Goal: Find specific page/section: Find specific page/section

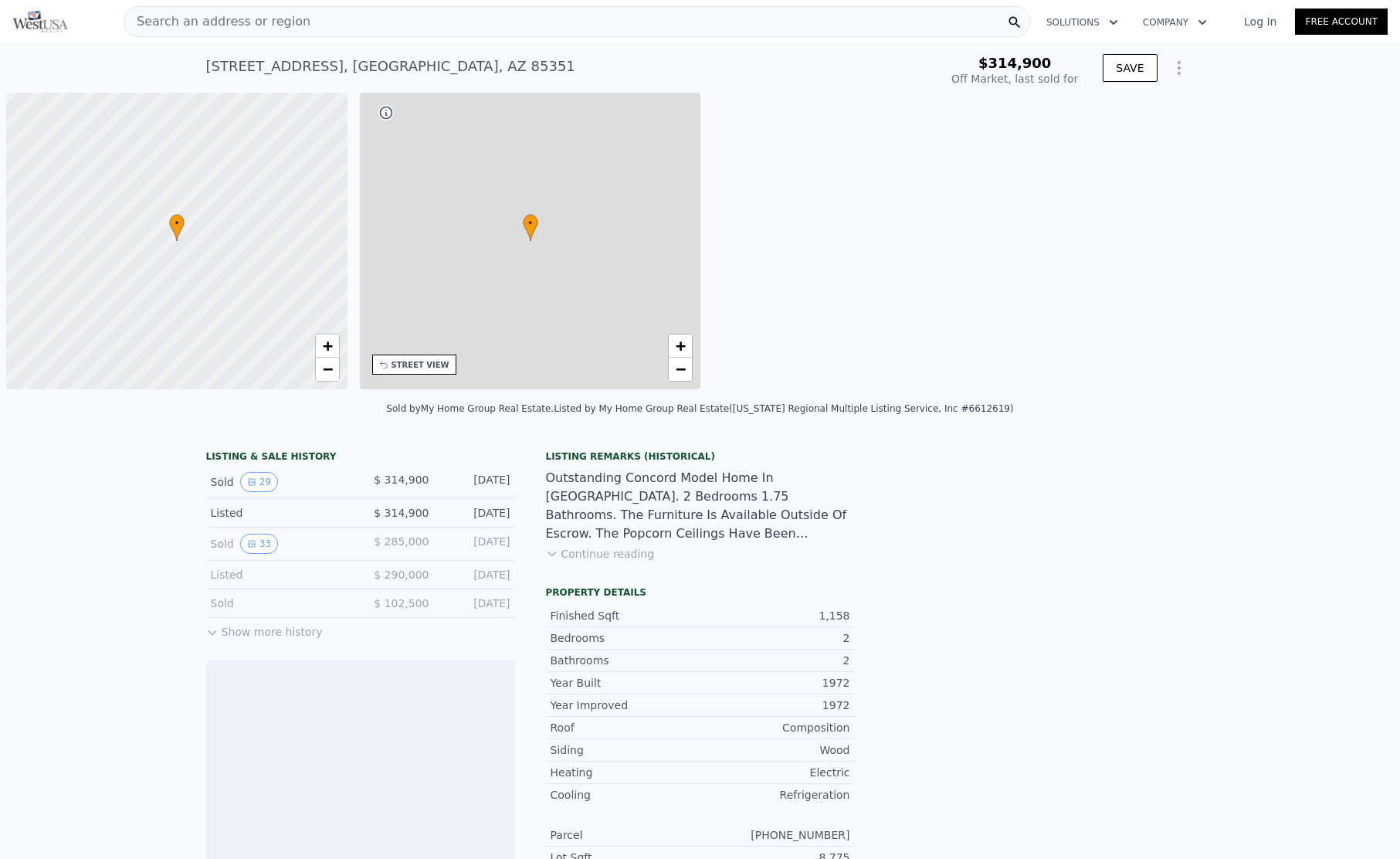
scroll to position [0, 6]
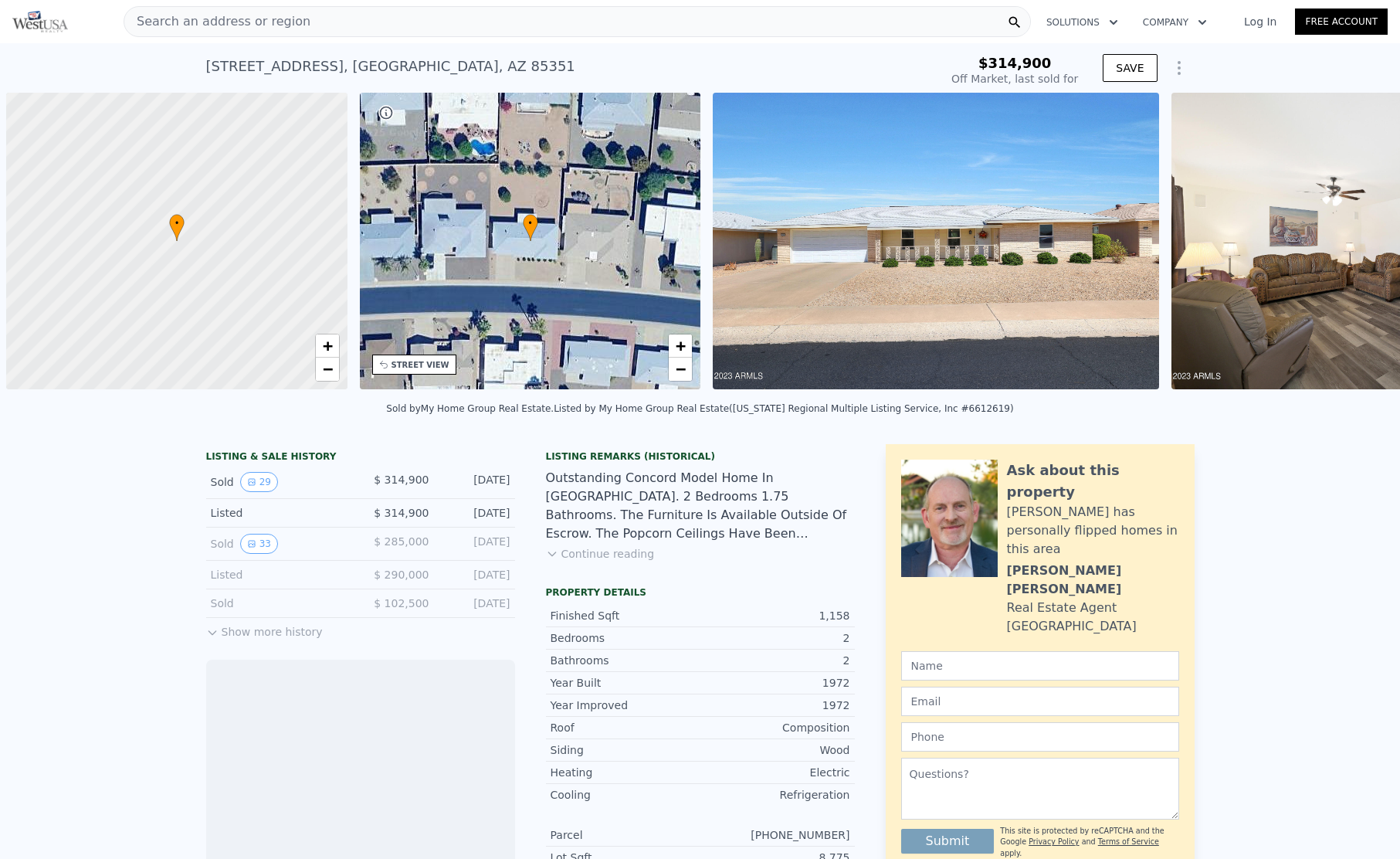
scroll to position [0, 6]
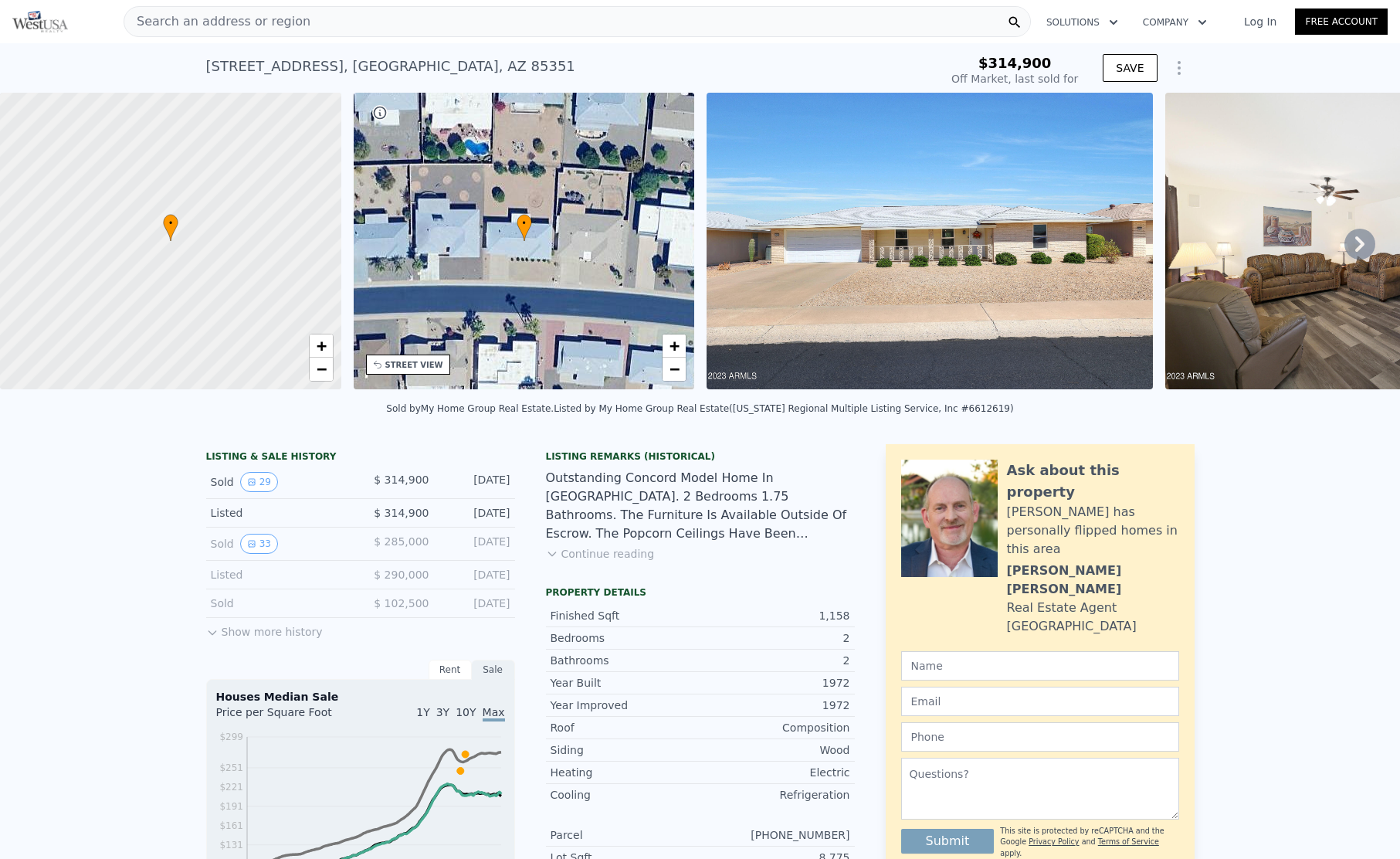
click at [320, 19] on div "Search an address or region" at bounding box center [576, 22] width 907 height 31
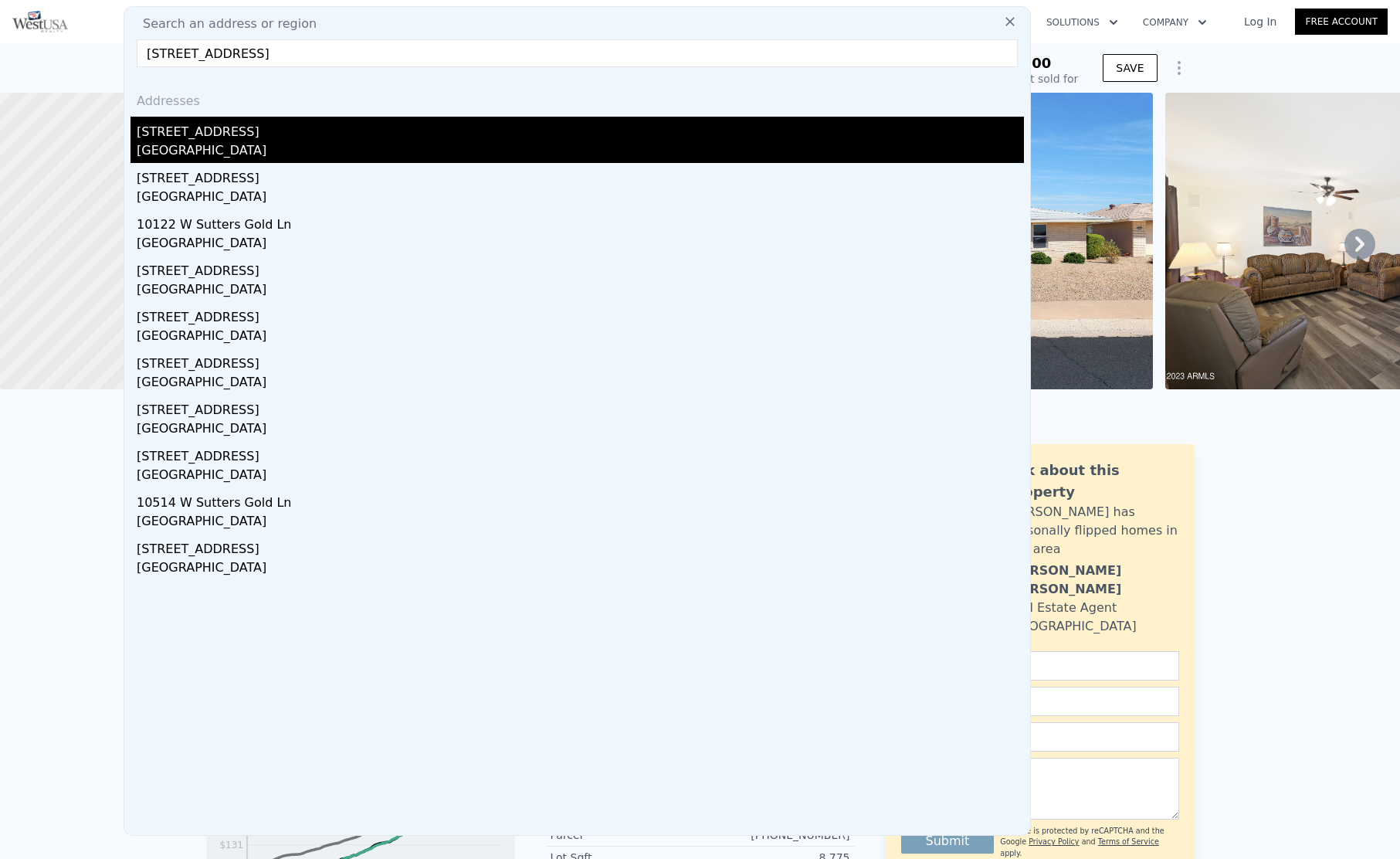
type input "[STREET_ADDRESS]"
click at [183, 143] on div "[GEOGRAPHIC_DATA]" at bounding box center [581, 152] width 887 height 22
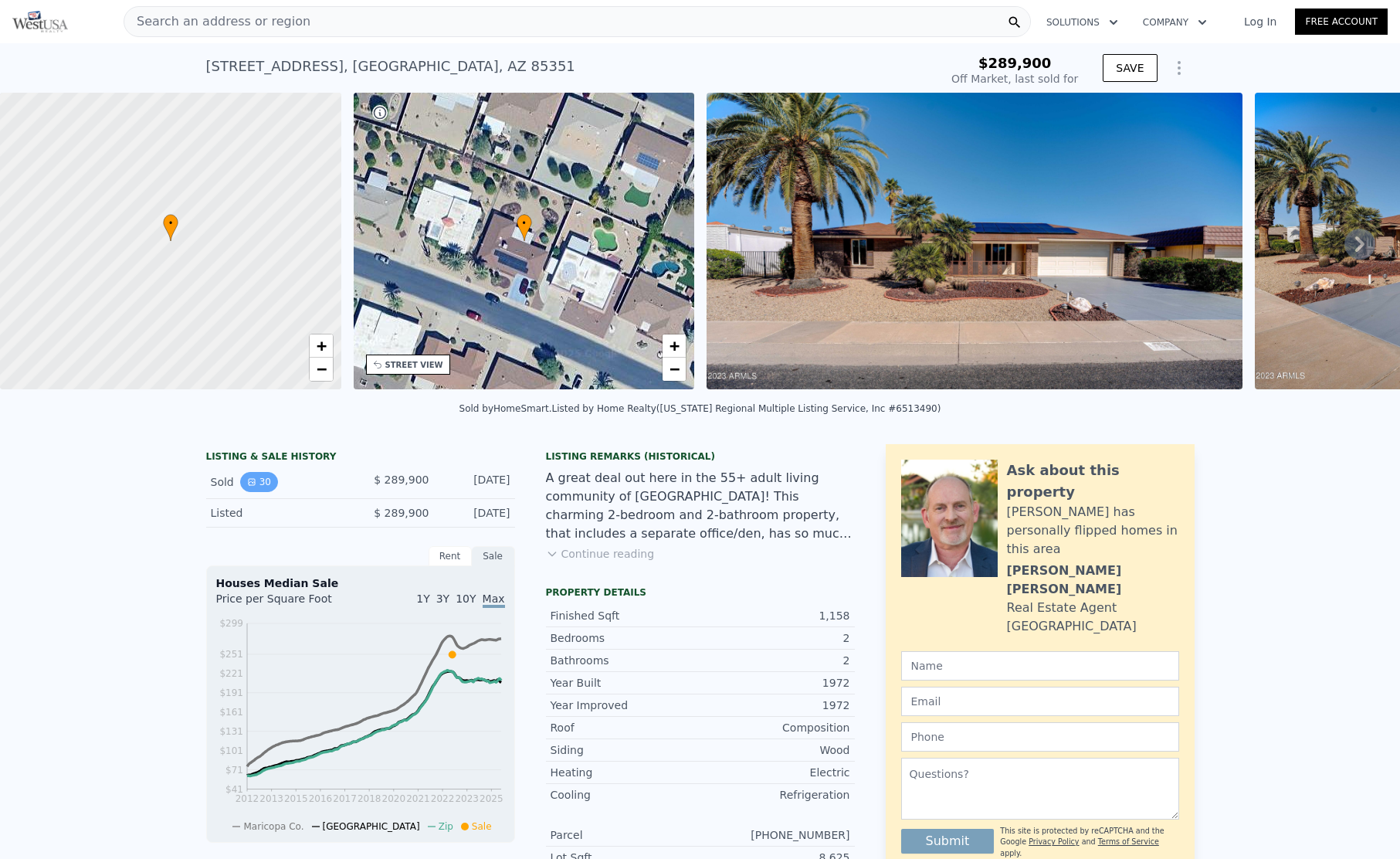
click at [254, 490] on button "30" at bounding box center [259, 482] width 38 height 20
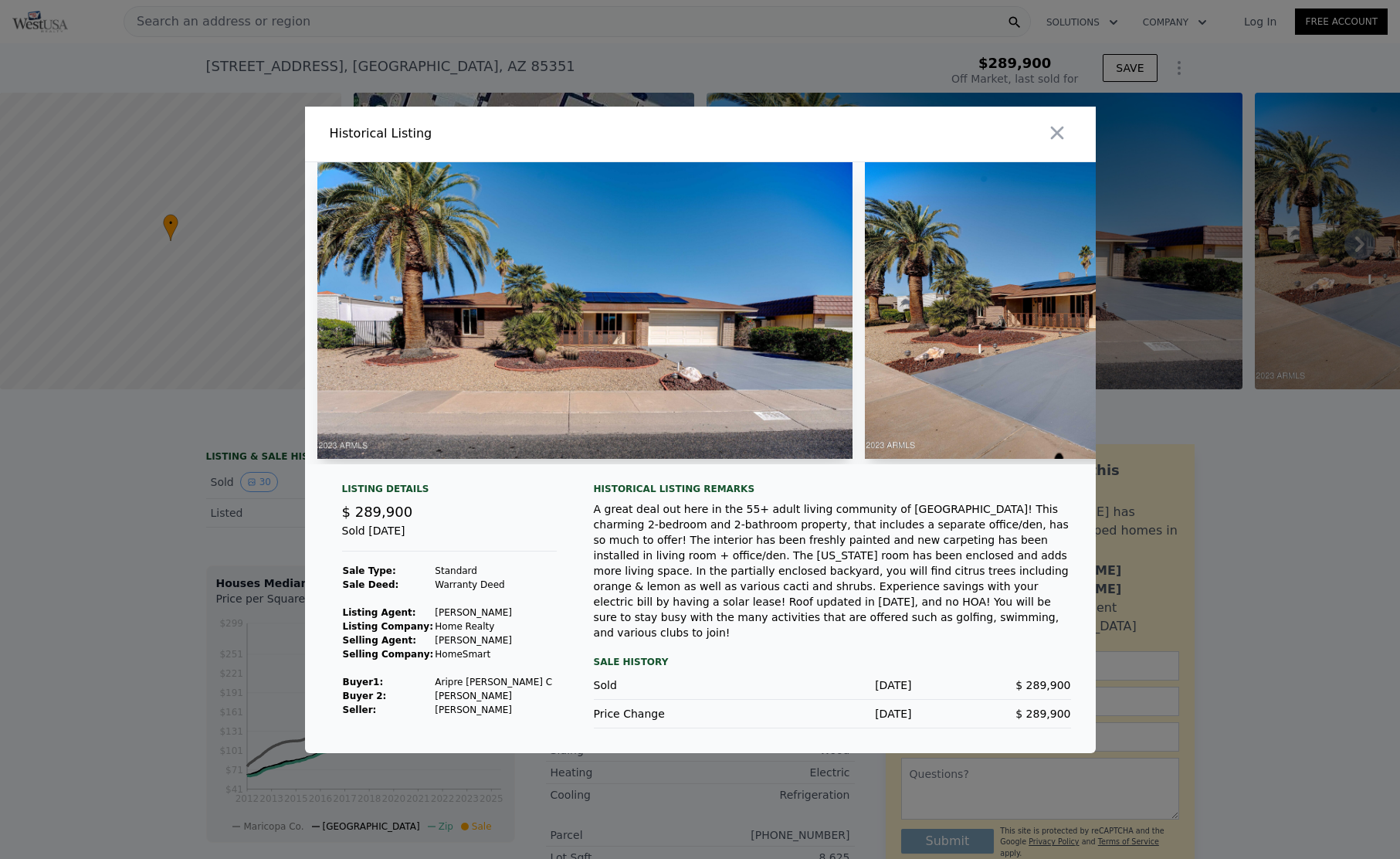
click at [478, 317] on img at bounding box center [585, 310] width 536 height 296
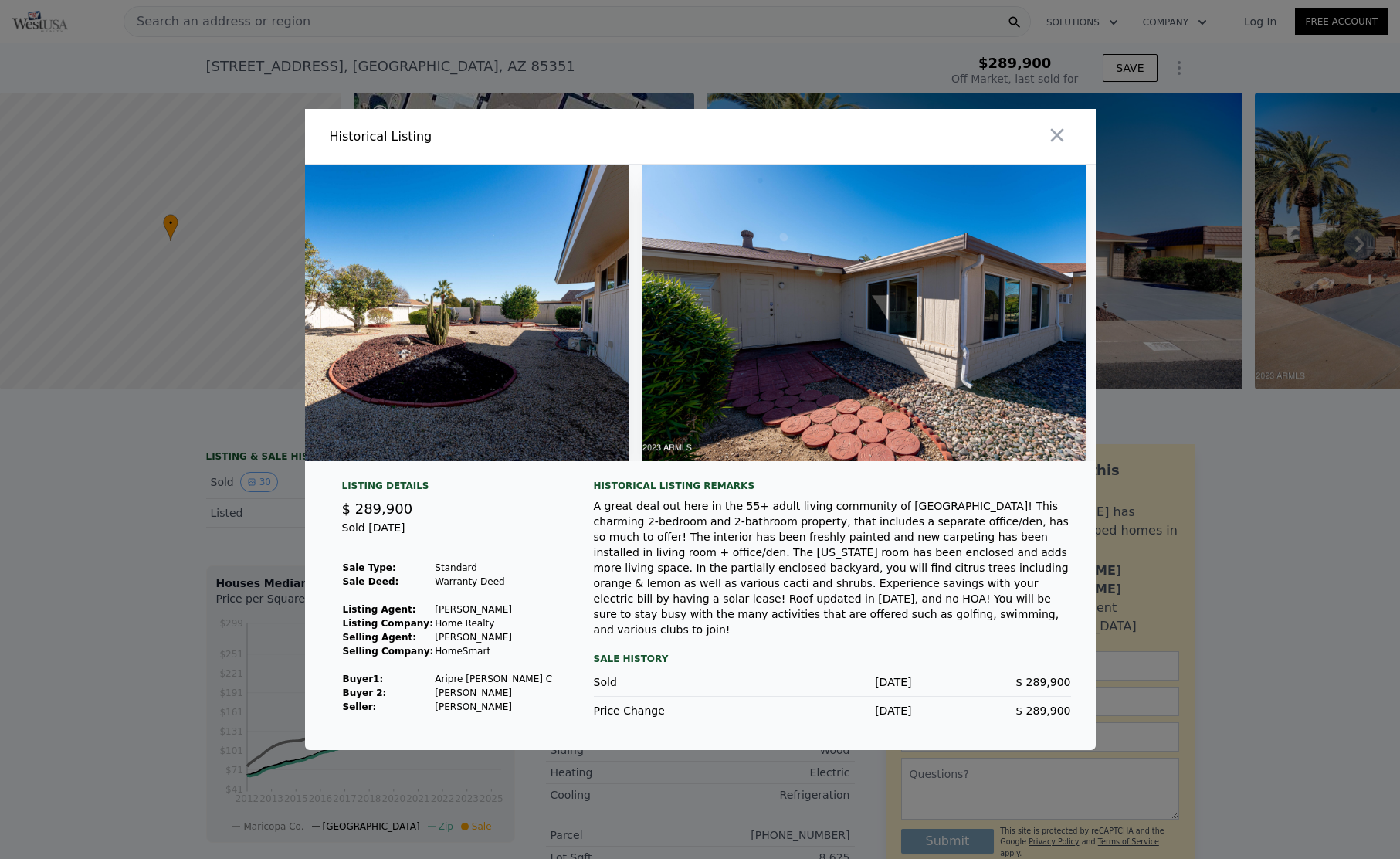
scroll to position [0, 12948]
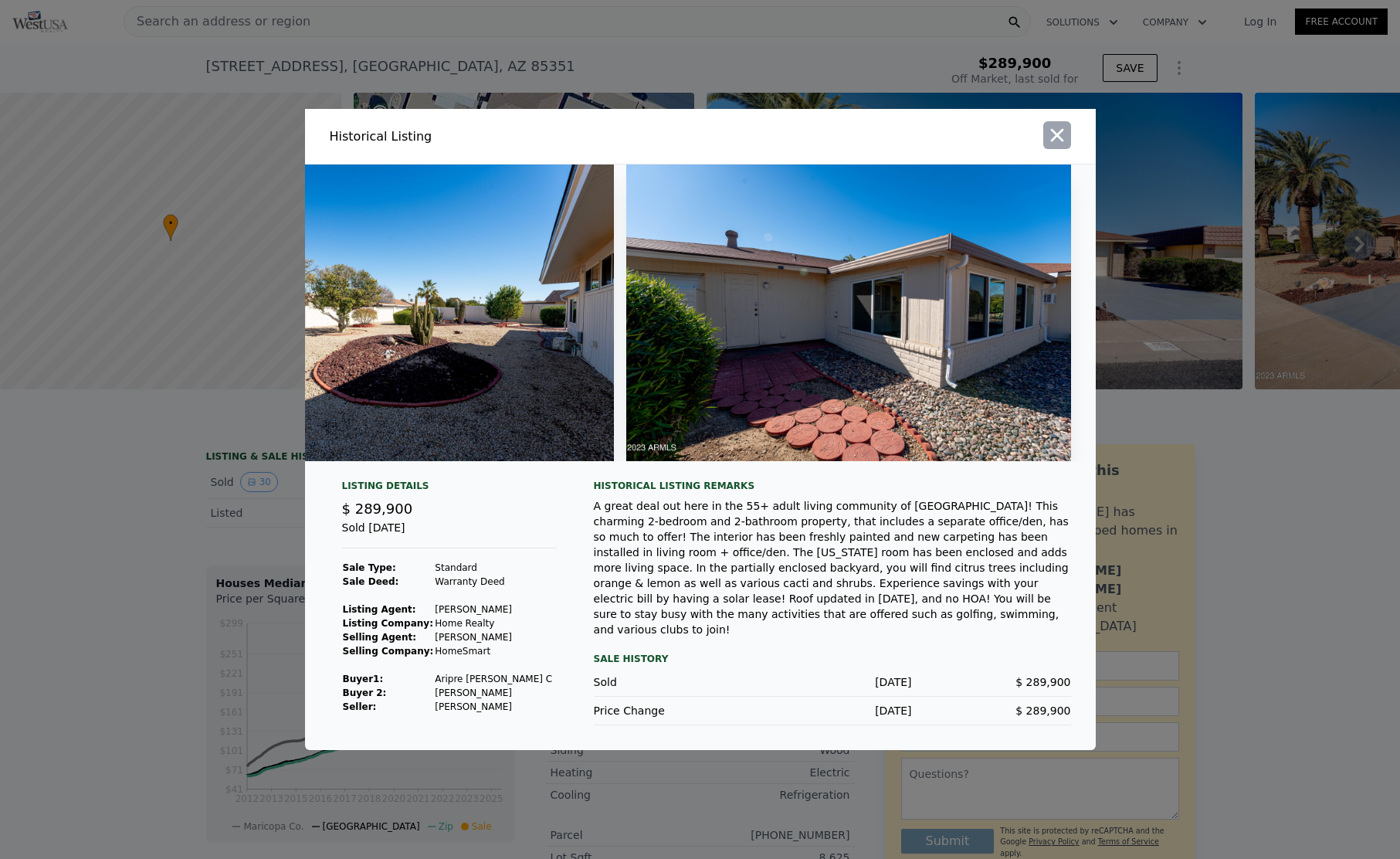
click at [1065, 137] on icon "button" at bounding box center [1056, 134] width 22 height 22
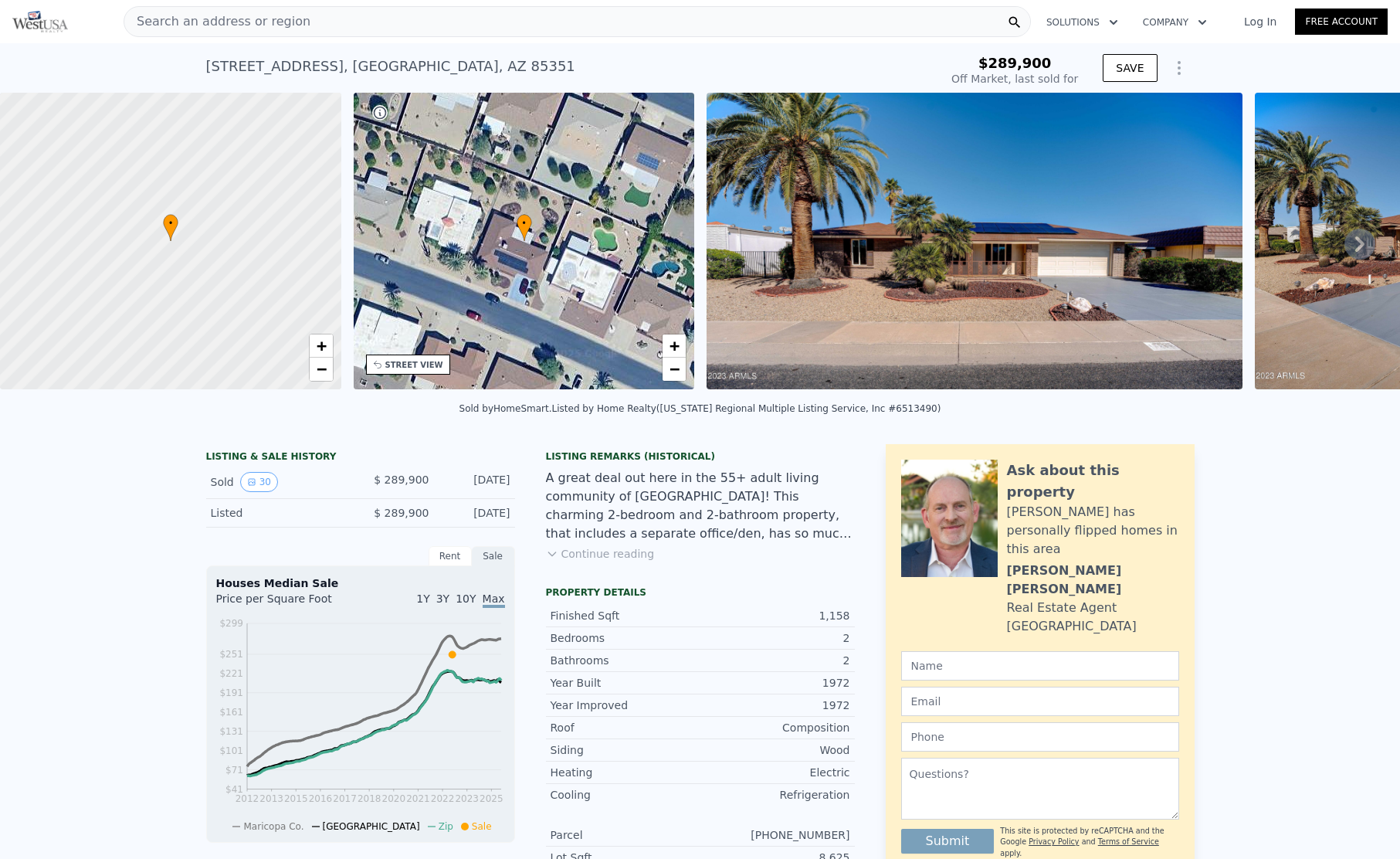
click at [756, 234] on img at bounding box center [974, 241] width 536 height 296
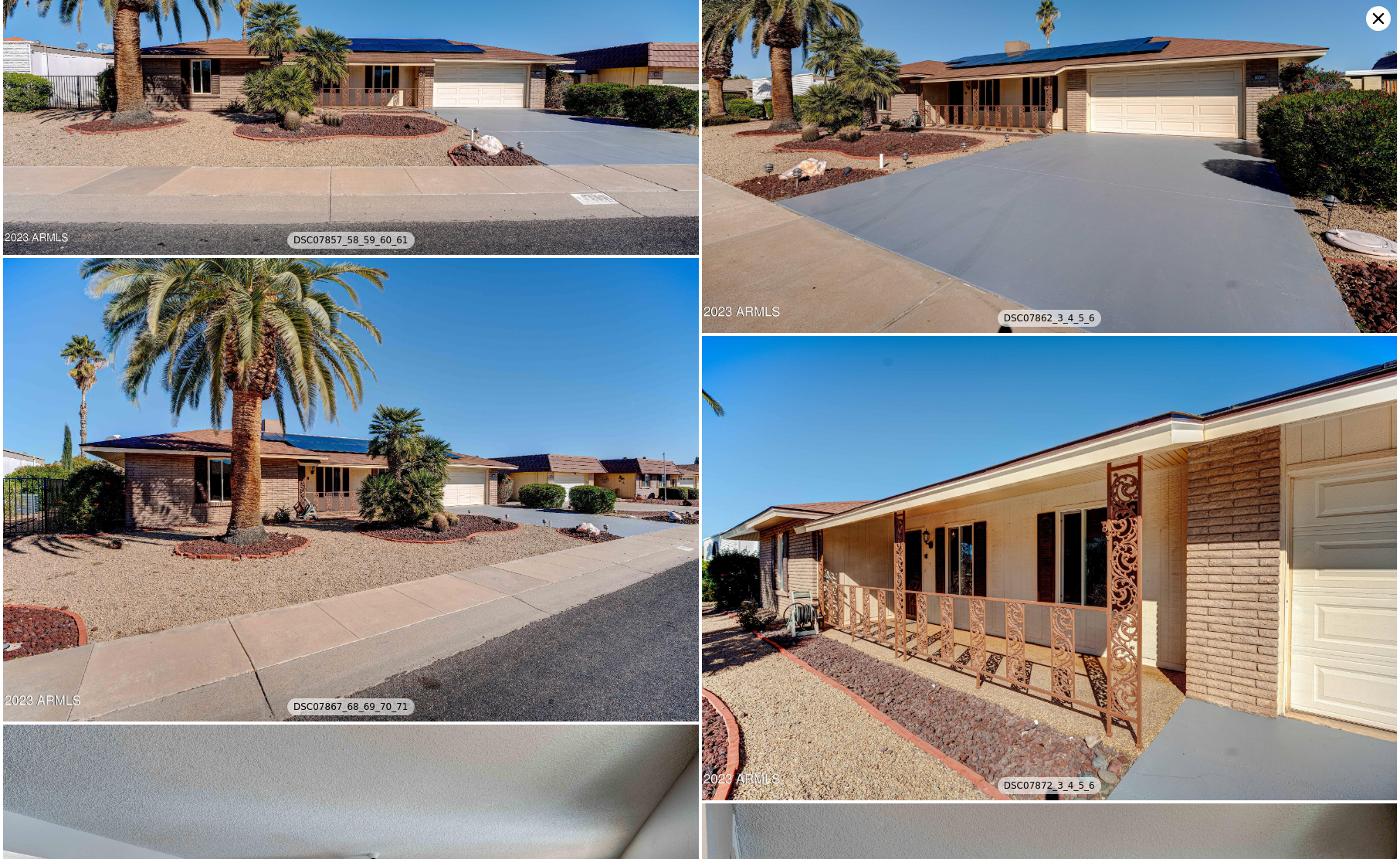
scroll to position [0, 0]
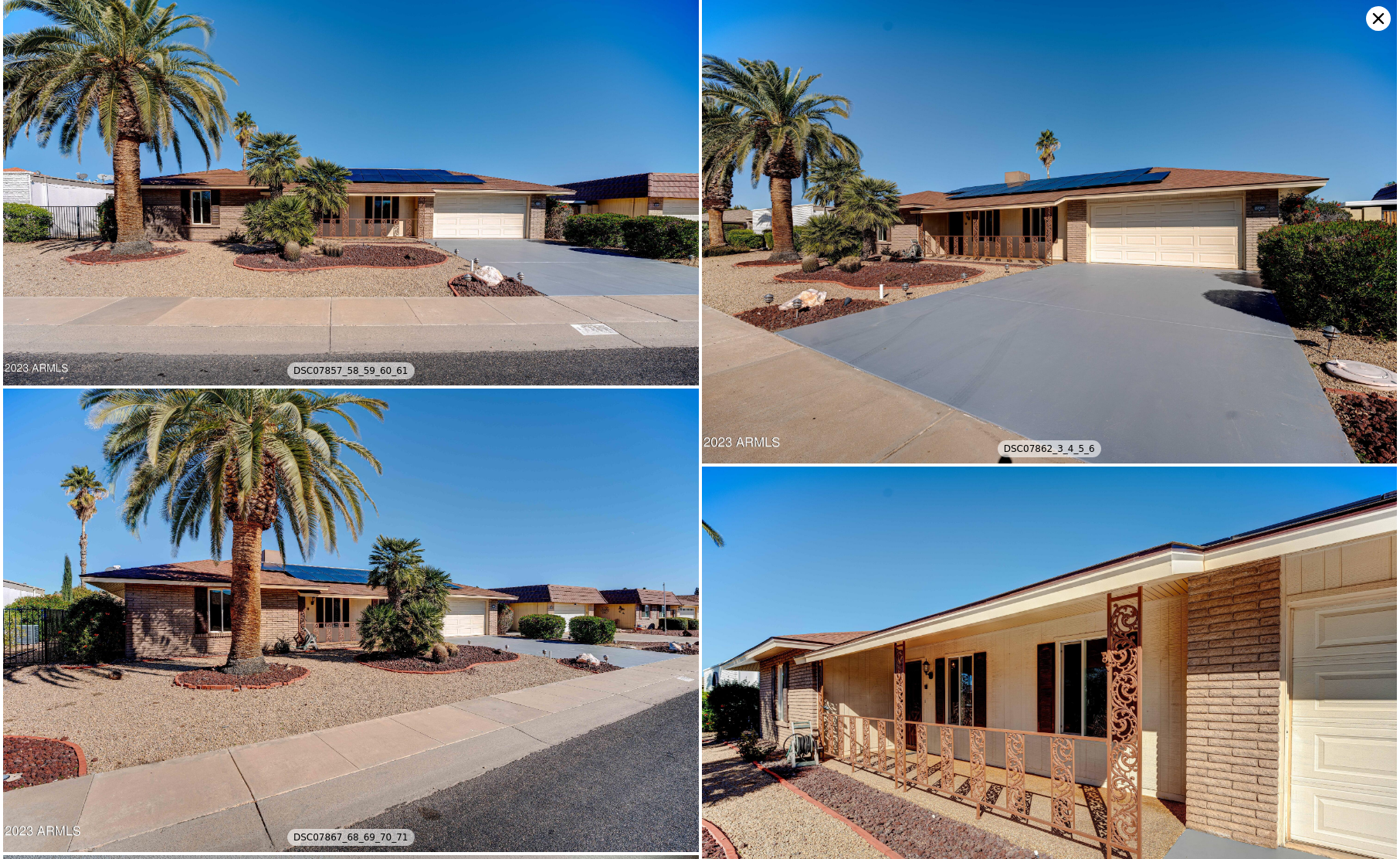
type input "$ 302,000"
type input "-$ 20,400"
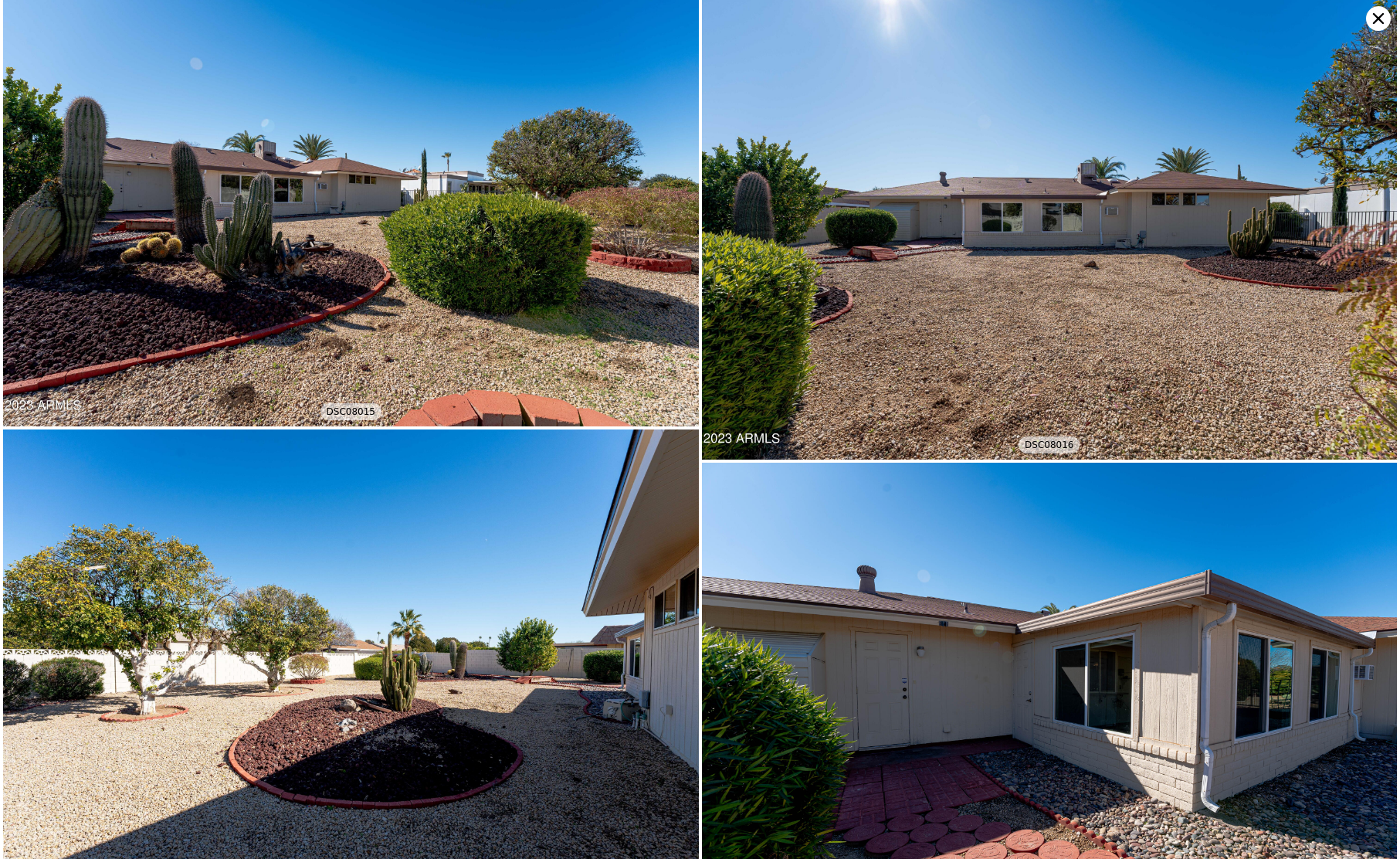
scroll to position [6106, 0]
